Goal: Task Accomplishment & Management: Manage account settings

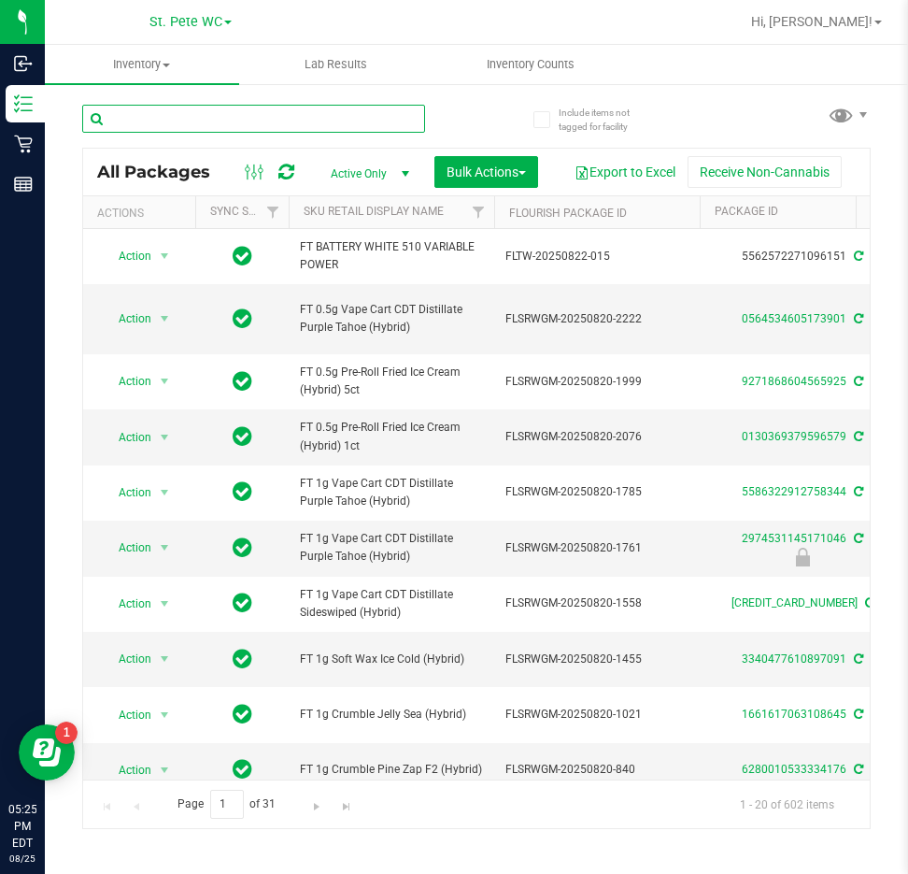
click at [212, 128] on input "text" at bounding box center [253, 119] width 343 height 28
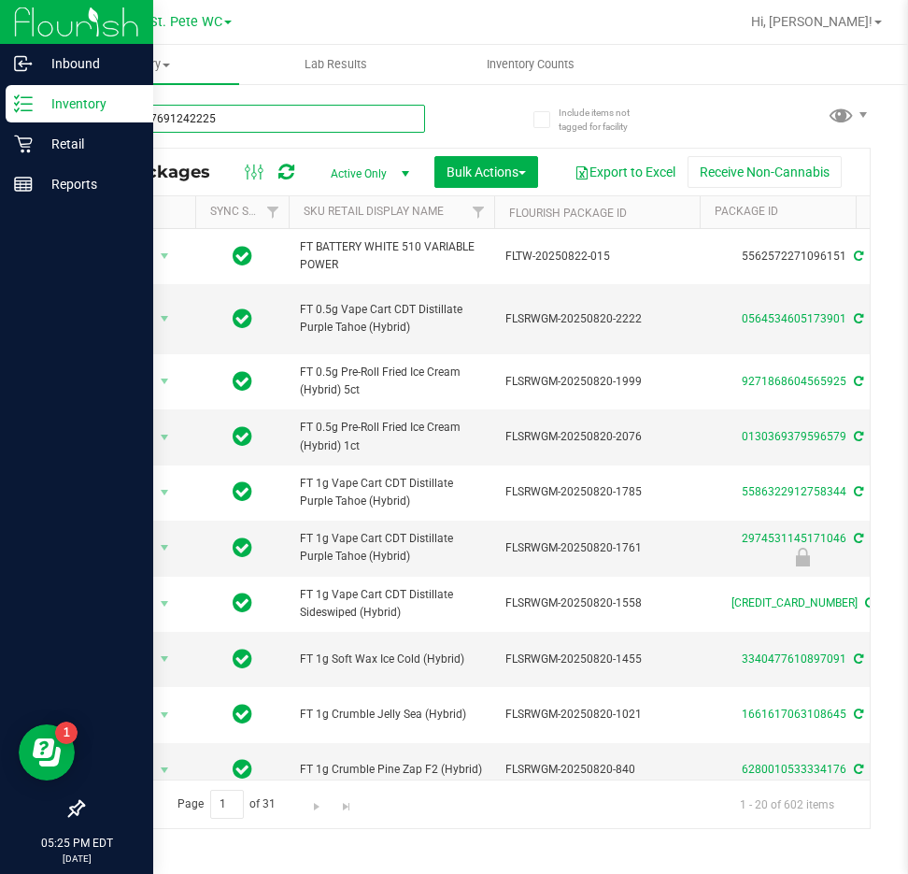
type input "4145897691242225"
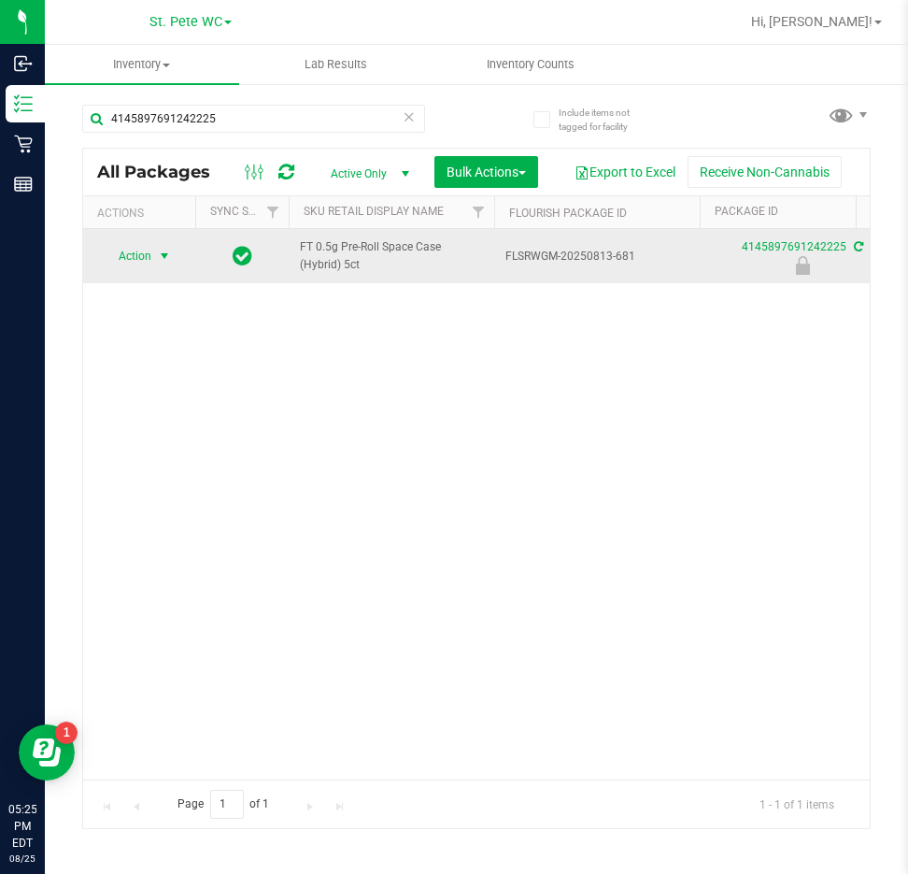
click at [141, 256] on span "Action" at bounding box center [127, 256] width 50 height 26
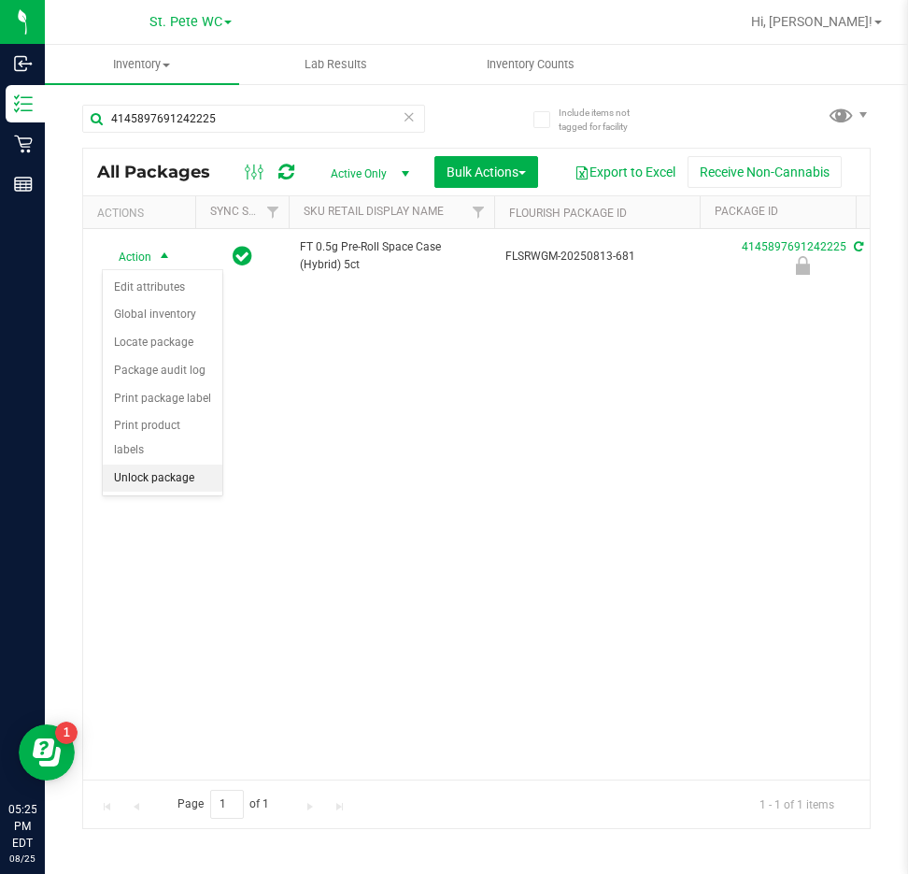
click at [150, 464] on li "Unlock package" at bounding box center [163, 478] width 120 height 28
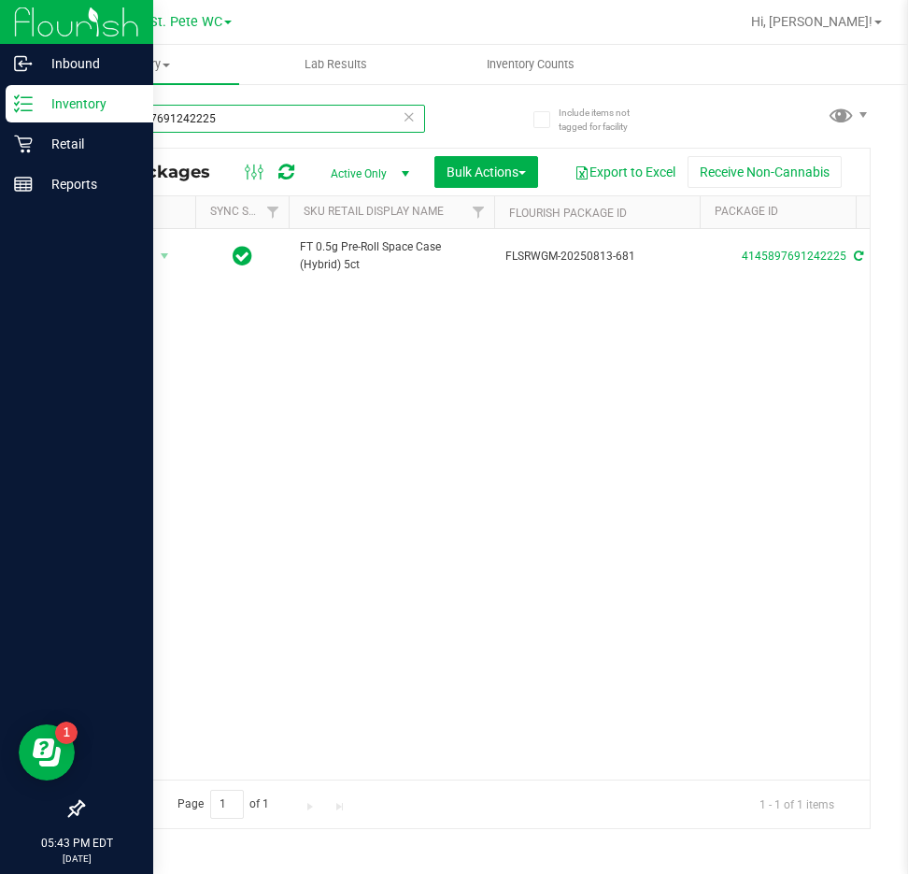
drag, startPoint x: 268, startPoint y: 114, endPoint x: 4, endPoint y: 92, distance: 265.4
click at [4, 92] on div "Inbound Inventory Retail Reports 05:43 PM EDT [DATE] 08/25 St. [PERSON_NAME] WC…" at bounding box center [454, 437] width 908 height 874
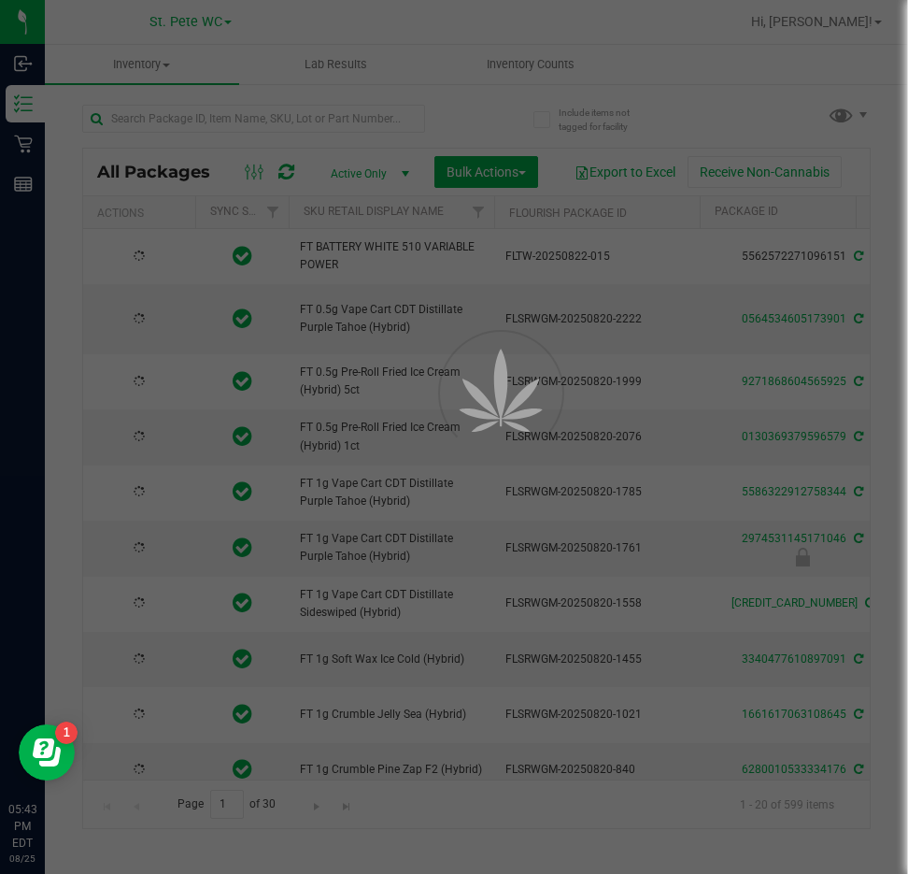
click at [175, 113] on div at bounding box center [454, 437] width 908 height 874
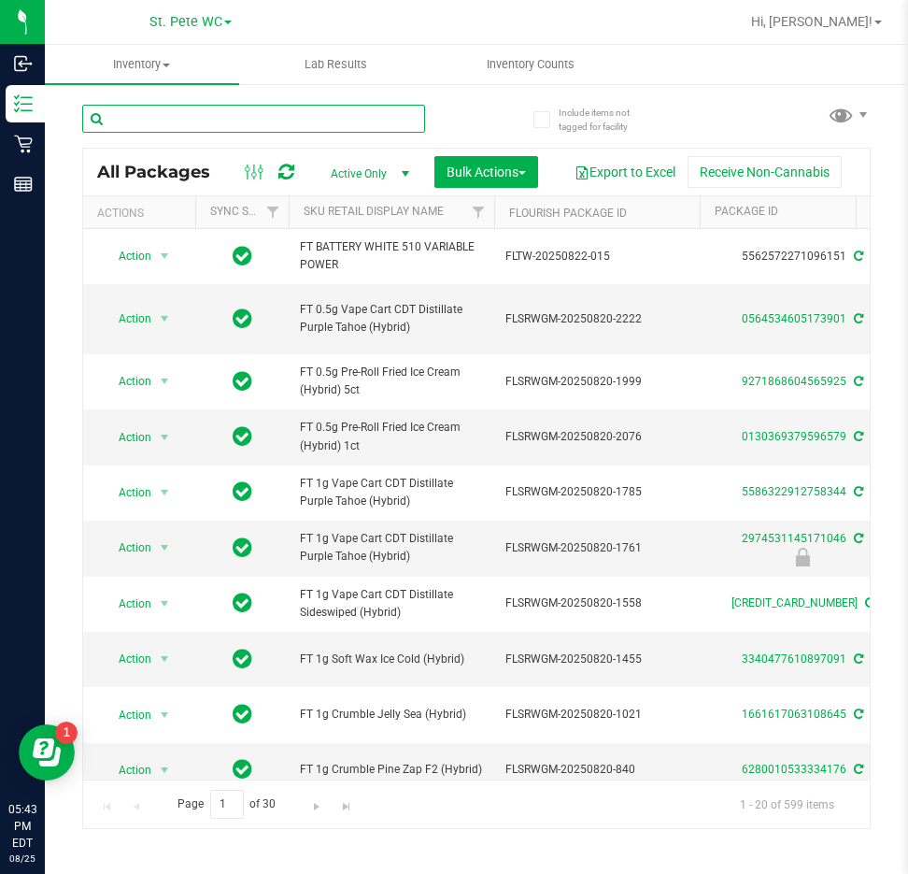
click at [175, 113] on input "text" at bounding box center [253, 119] width 343 height 28
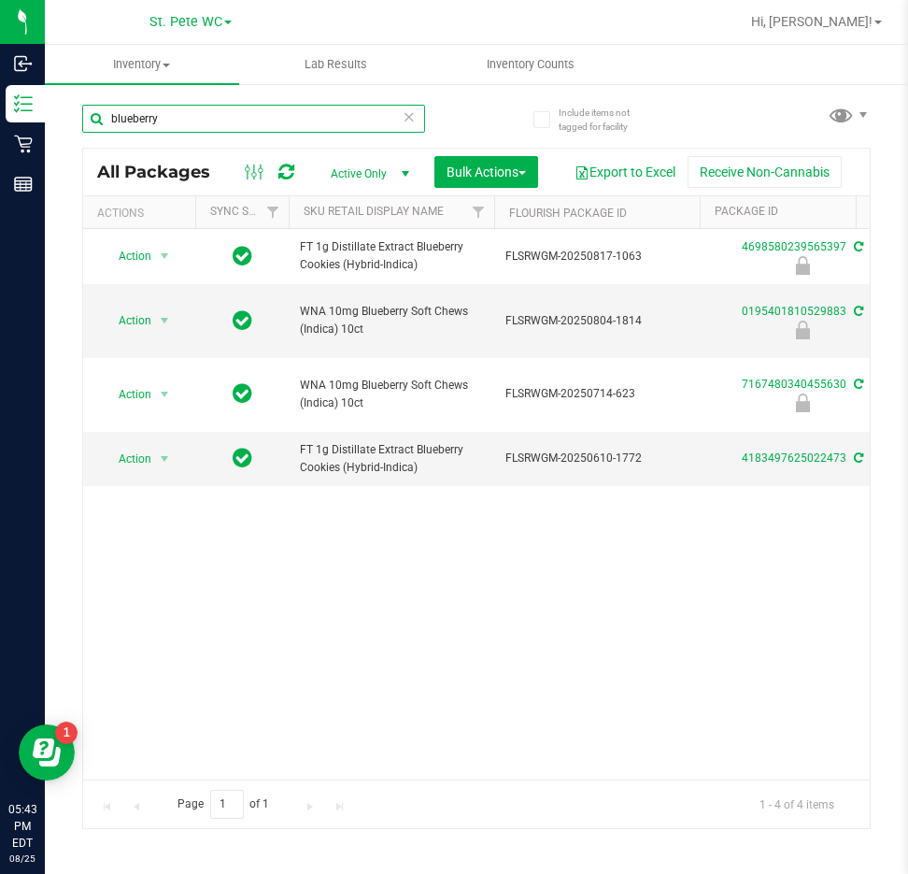
type input "blueberry"
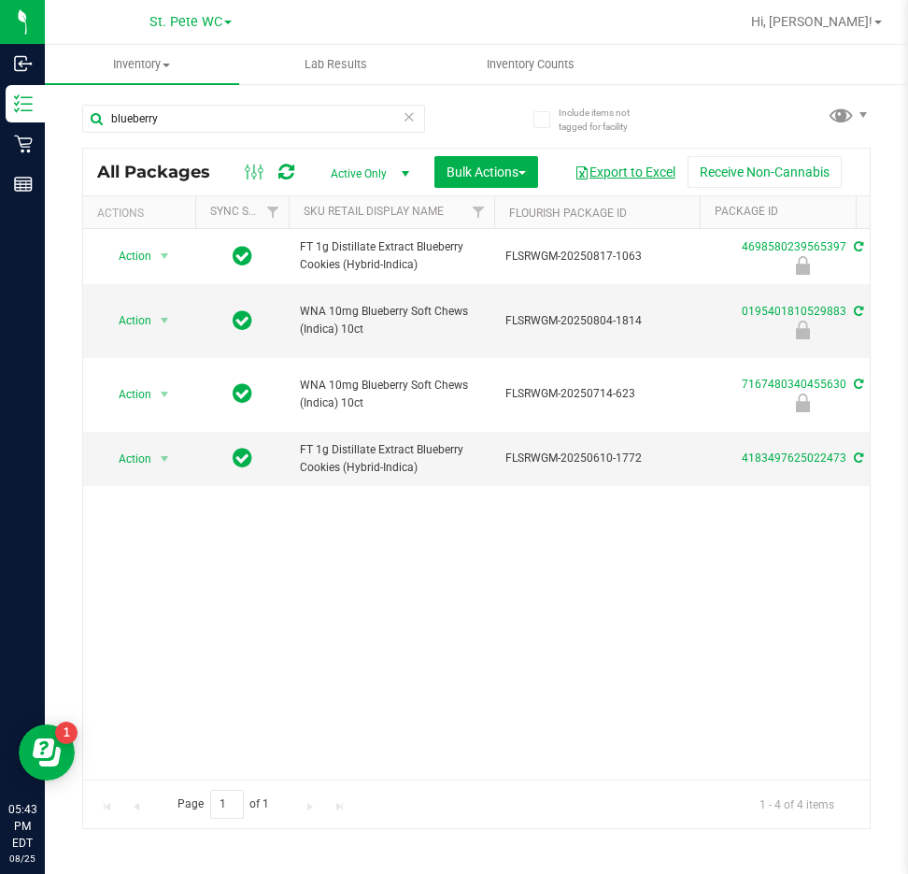
drag, startPoint x: 400, startPoint y: 664, endPoint x: 640, endPoint y: 187, distance: 533.7
click at [403, 651] on div "Action Action Edit attributes Global inventory Locate package Package audit log…" at bounding box center [476, 504] width 787 height 550
click at [293, 824] on div "Page 1 of 1 1 - 4 of 4 items" at bounding box center [476, 803] width 787 height 49
click at [659, 684] on div "Action Action Edit attributes Global inventory Locate package Package audit log…" at bounding box center [476, 504] width 787 height 550
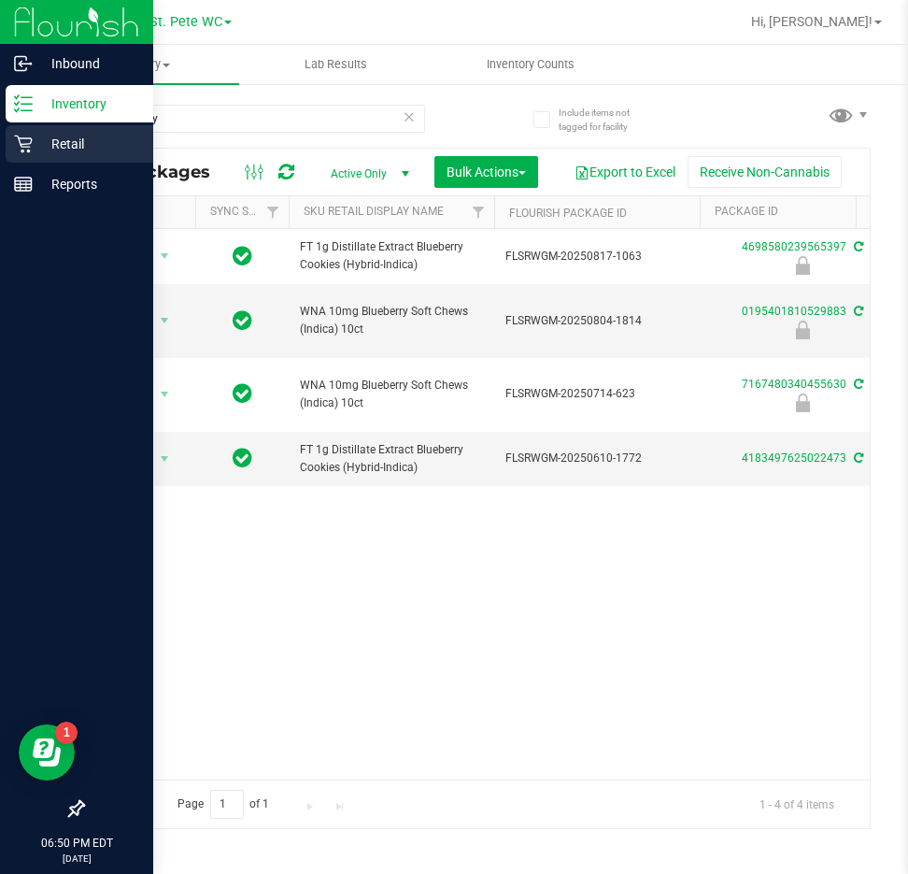
click at [31, 136] on icon at bounding box center [23, 144] width 19 height 19
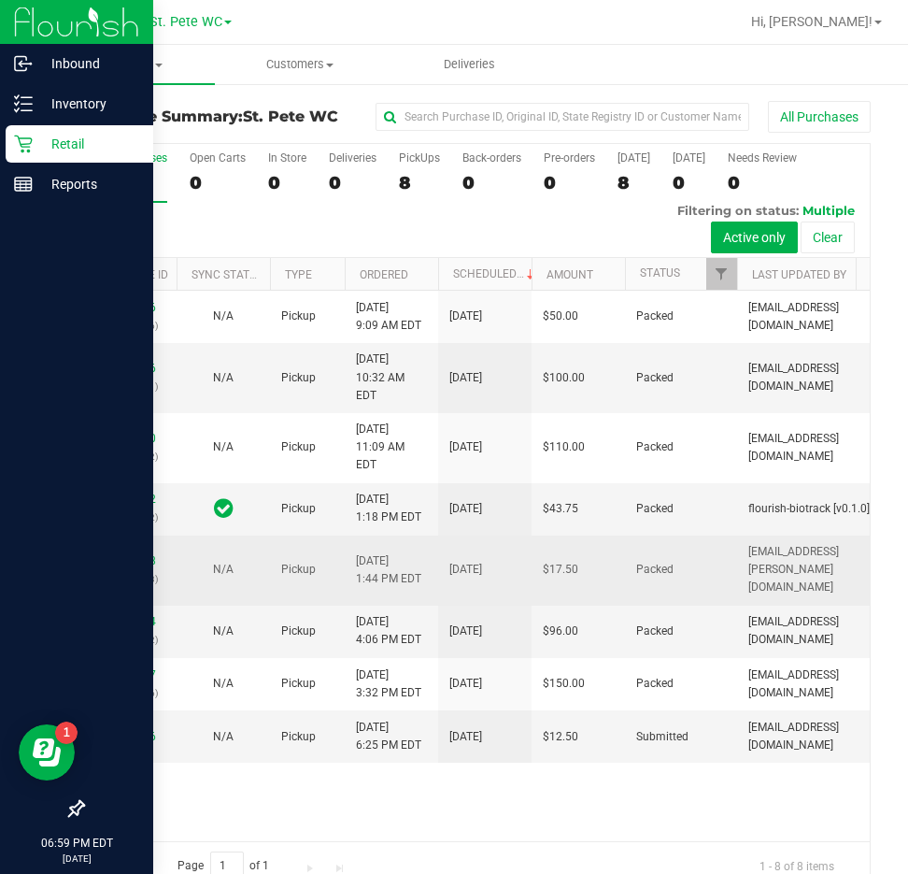
scroll to position [36, 0]
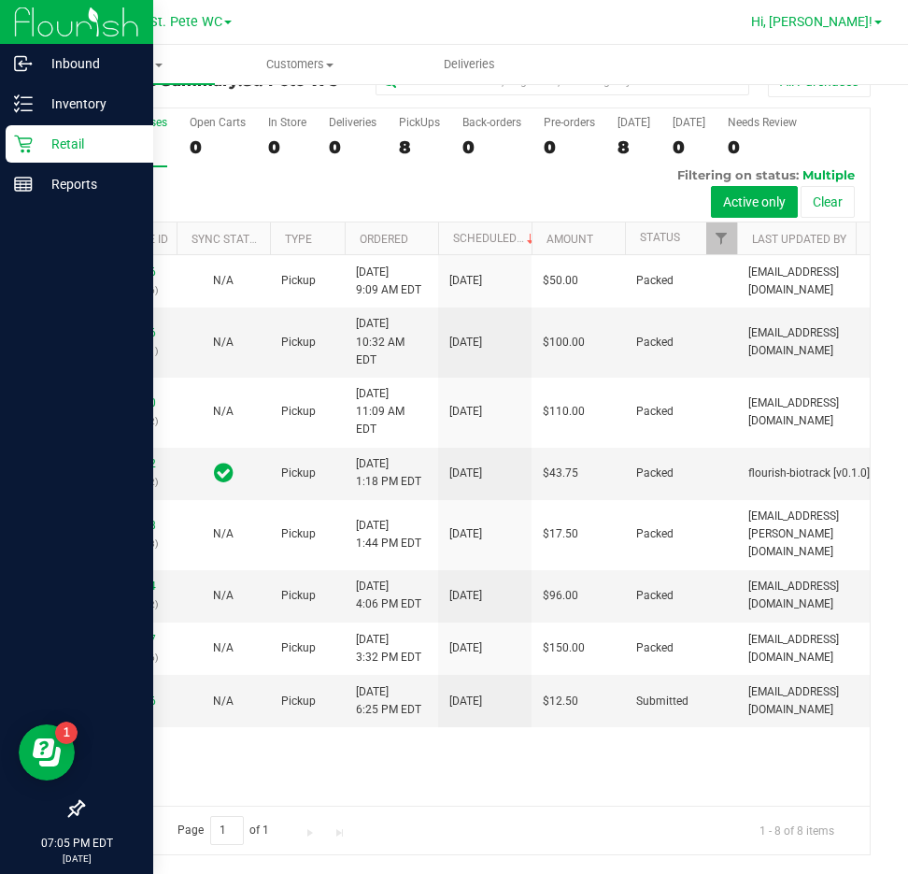
click at [834, 15] on span "Hi, [PERSON_NAME]!" at bounding box center [811, 21] width 121 height 15
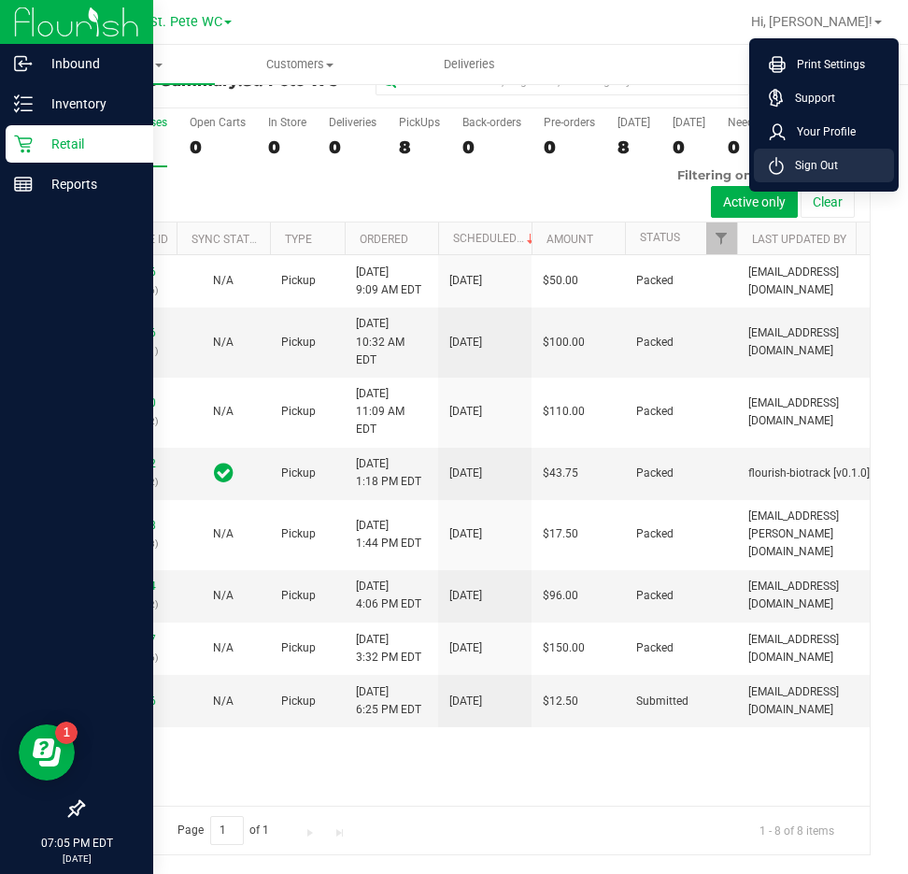
click at [794, 160] on span "Sign Out" at bounding box center [811, 165] width 54 height 19
